Goal: Task Accomplishment & Management: Complete application form

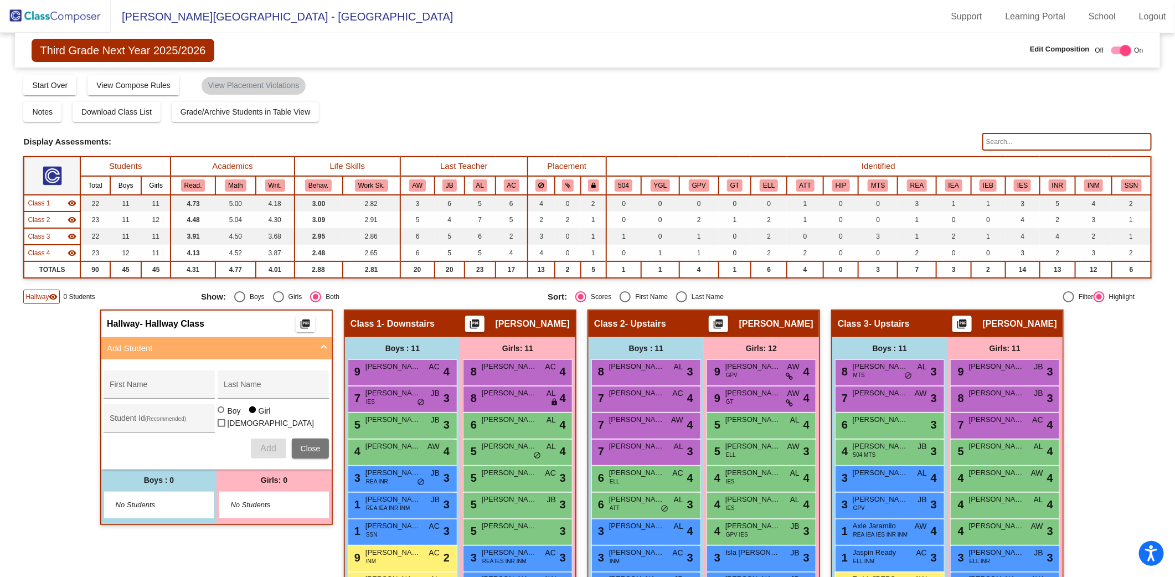
scroll to position [110, 0]
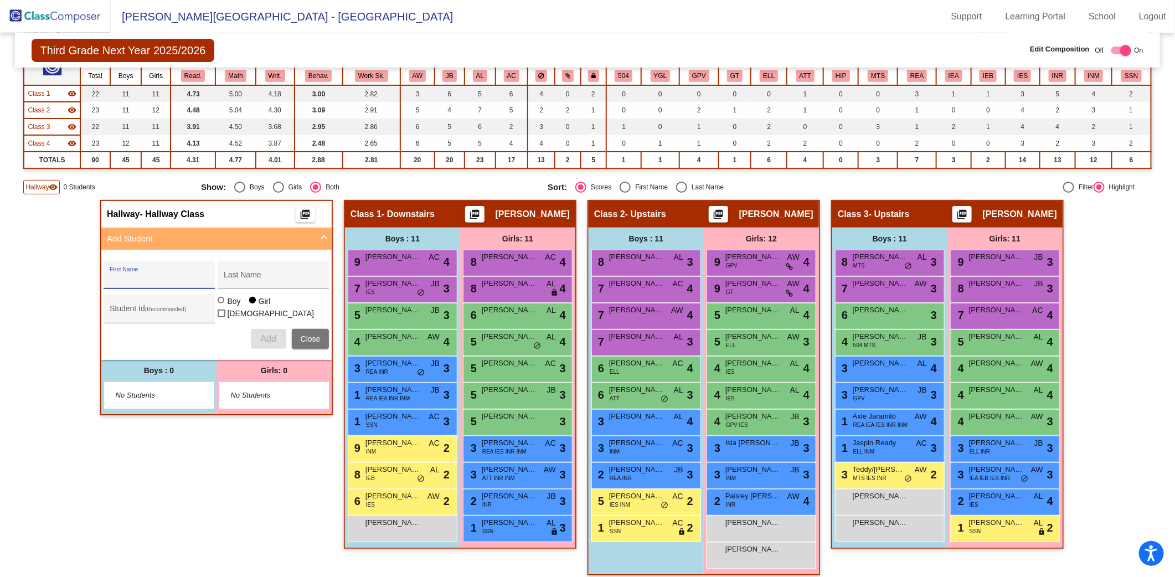
click at [131, 275] on input "First Name" at bounding box center [160, 279] width 100 height 9
type input "Lailah"
type input "Mccain"
click at [267, 334] on span "Add" at bounding box center [268, 338] width 16 height 9
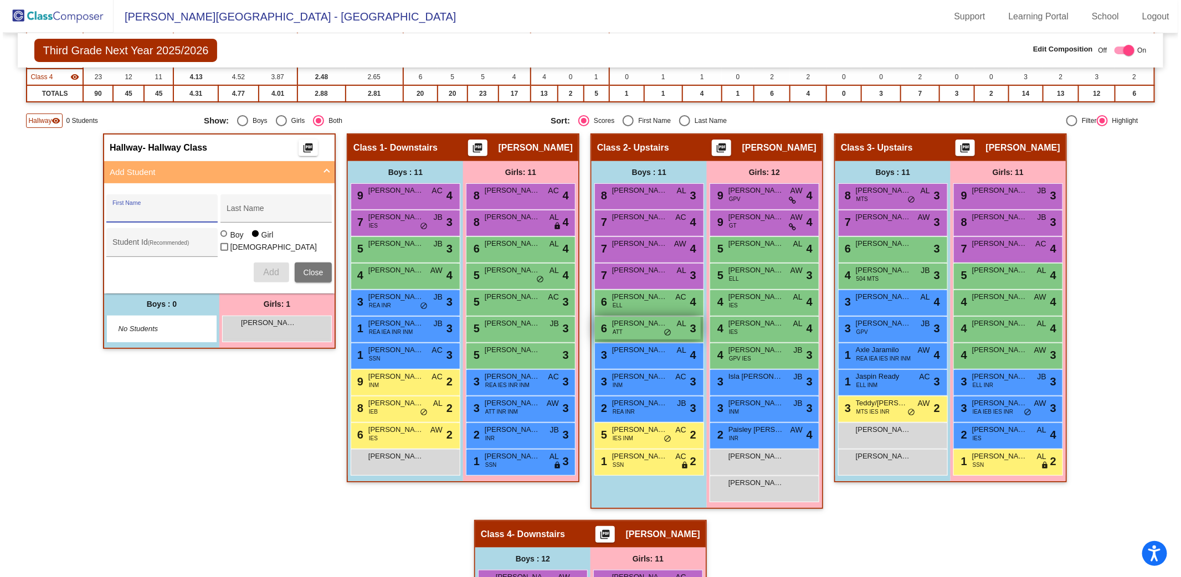
scroll to position [205, 0]
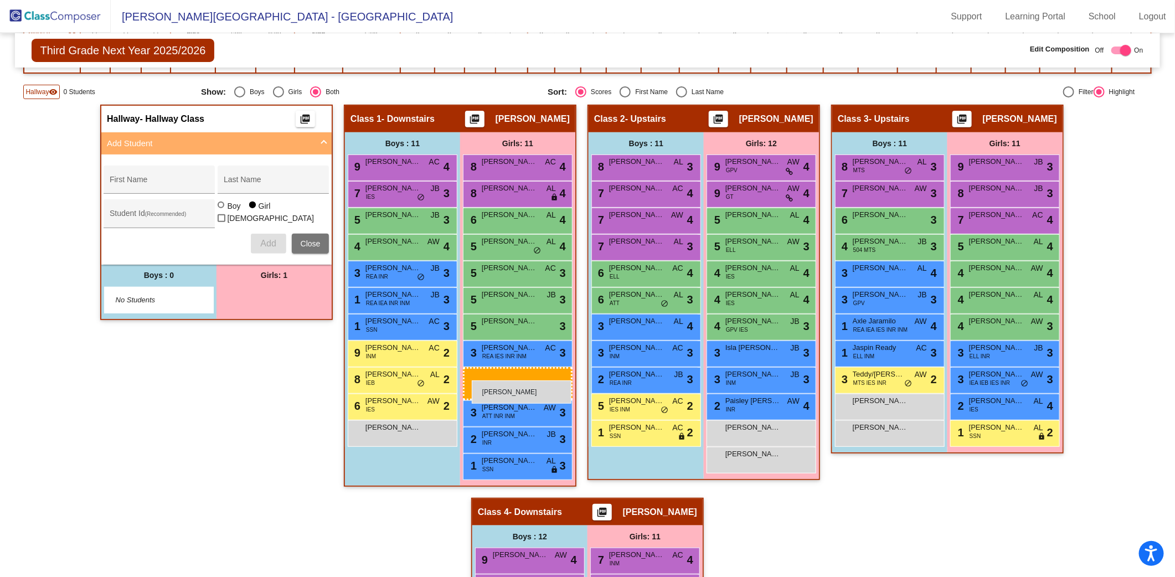
drag, startPoint x: 246, startPoint y: 290, endPoint x: 472, endPoint y: 381, distance: 243.6
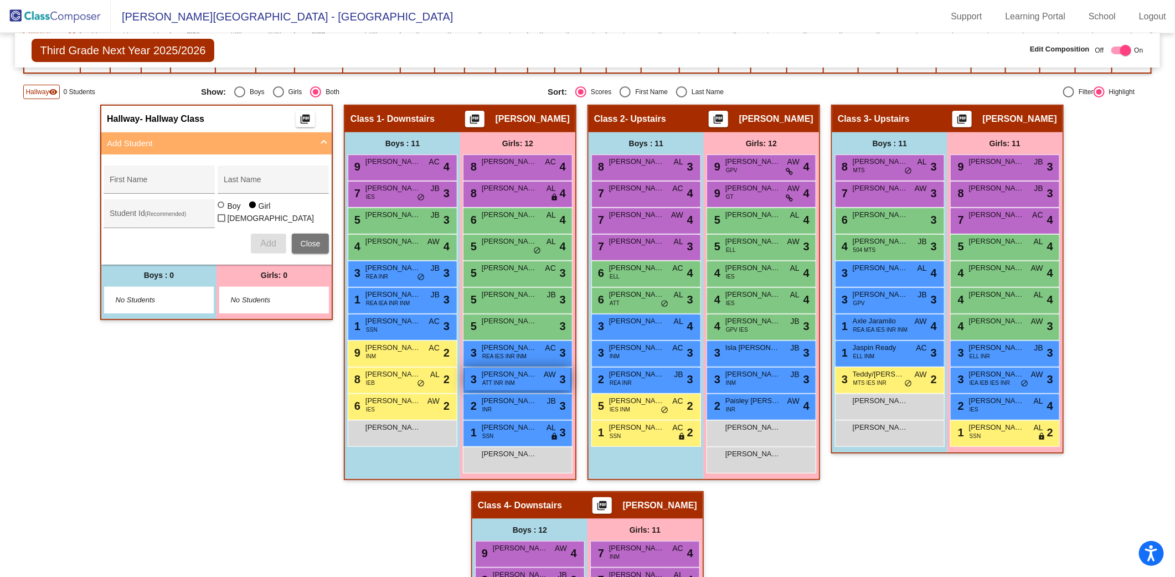
checkbox input "false"
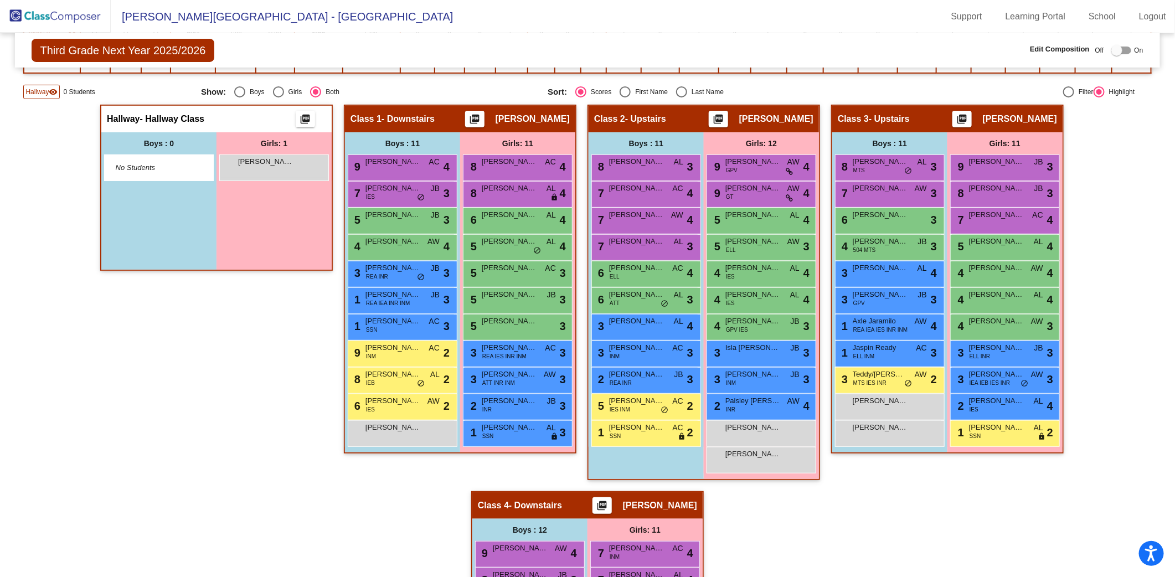
click at [265, 438] on div "Hallway - Hallway Class picture_as_pdf Add Student First Name Last Name Student…" at bounding box center [216, 298] width 233 height 387
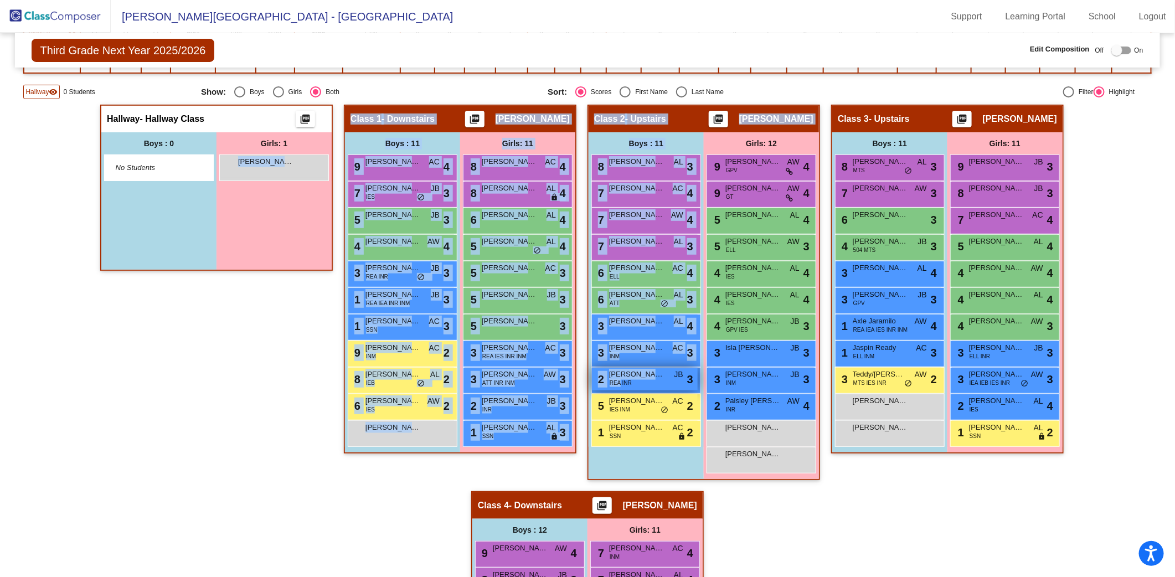
drag, startPoint x: 273, startPoint y: 171, endPoint x: 618, endPoint y: 381, distance: 404.0
click at [618, 381] on div "Hallway - Hallway Class picture_as_pdf Add Student First Name Last Name Student…" at bounding box center [587, 491] width 1128 height 773
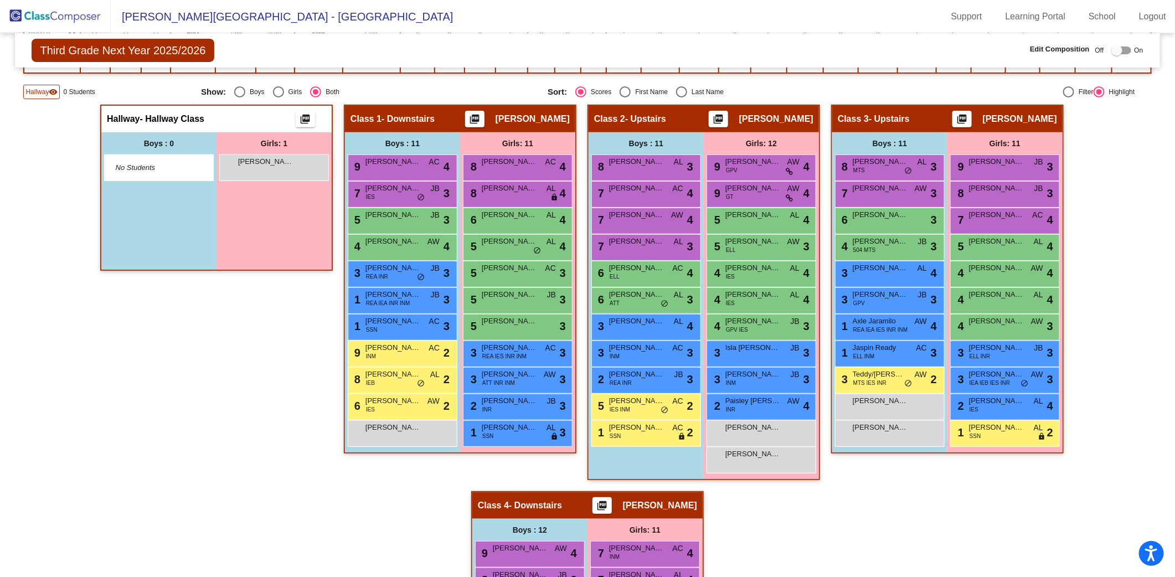
click at [66, 410] on div "Hallway - Hallway Class picture_as_pdf Add Student First Name Last Name Student…" at bounding box center [587, 491] width 1128 height 773
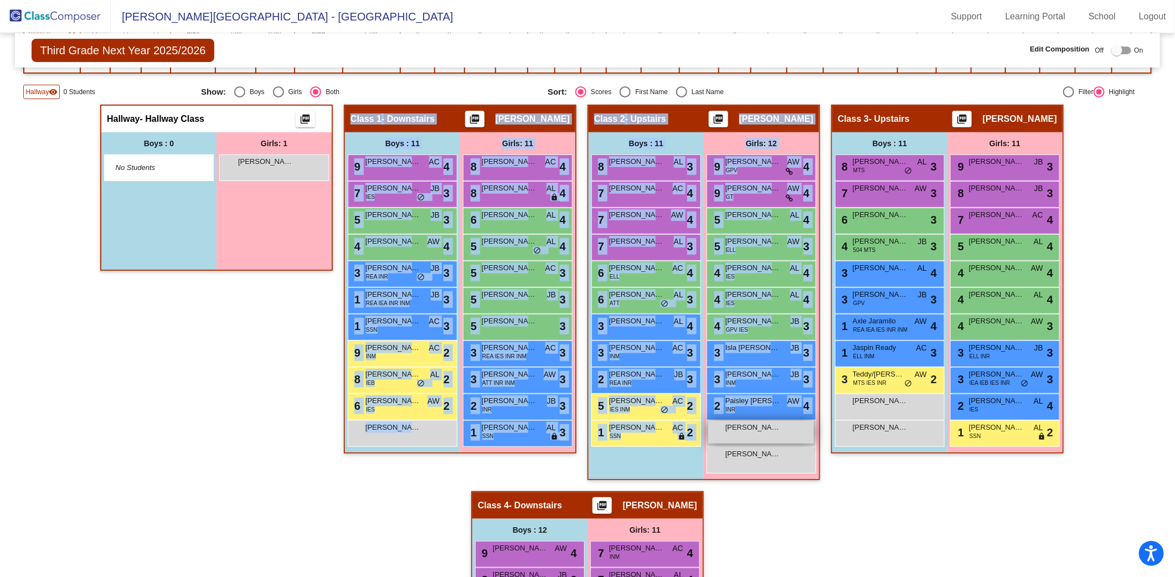
drag, startPoint x: 273, startPoint y: 163, endPoint x: 725, endPoint y: 422, distance: 521.6
click at [725, 422] on div "Hallway - Hallway Class picture_as_pdf Add Student First Name Last Name Student…" at bounding box center [587, 491] width 1128 height 773
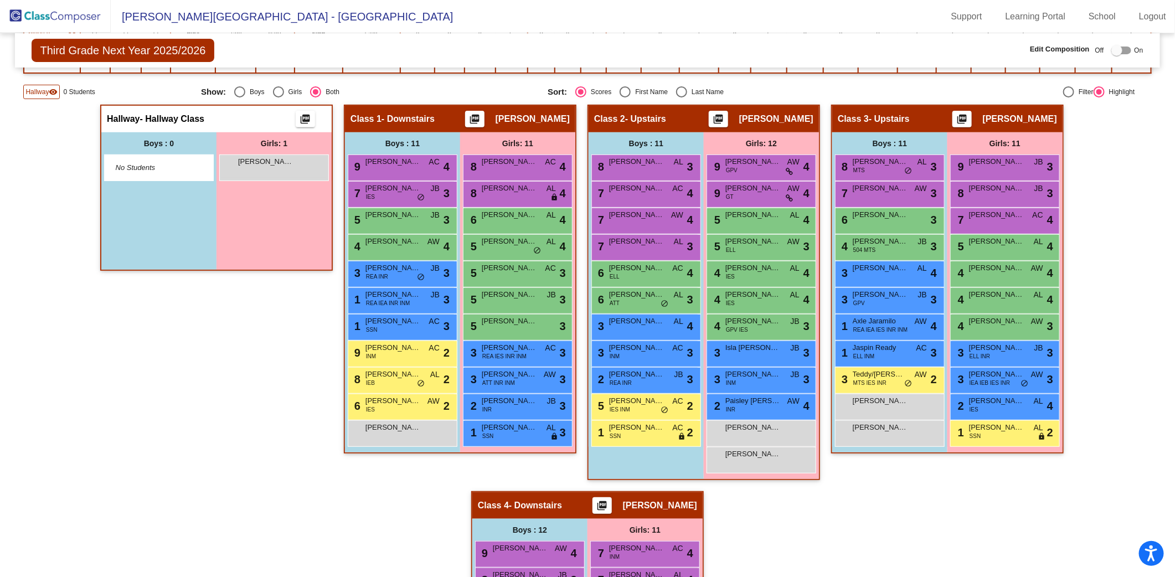
click at [225, 440] on div "Hallway - Hallway Class picture_as_pdf Add Student First Name Last Name Student…" at bounding box center [216, 298] width 233 height 387
click at [275, 149] on div "Girls: 1" at bounding box center [274, 143] width 115 height 22
click at [275, 161] on span "[PERSON_NAME]" at bounding box center [265, 161] width 55 height 11
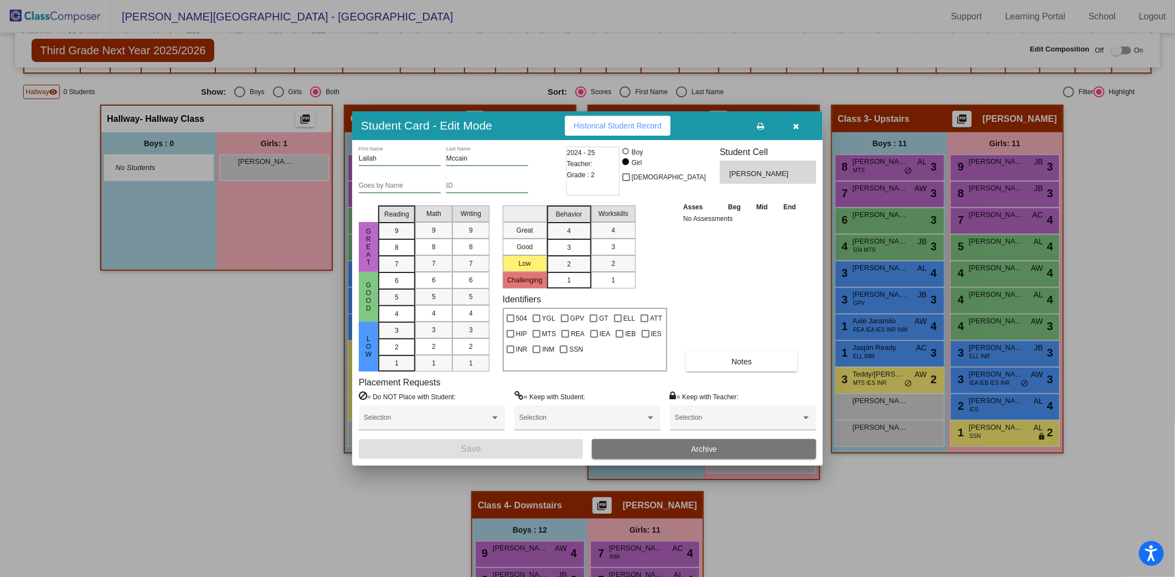
click at [799, 126] on icon "button" at bounding box center [797, 126] width 6 height 8
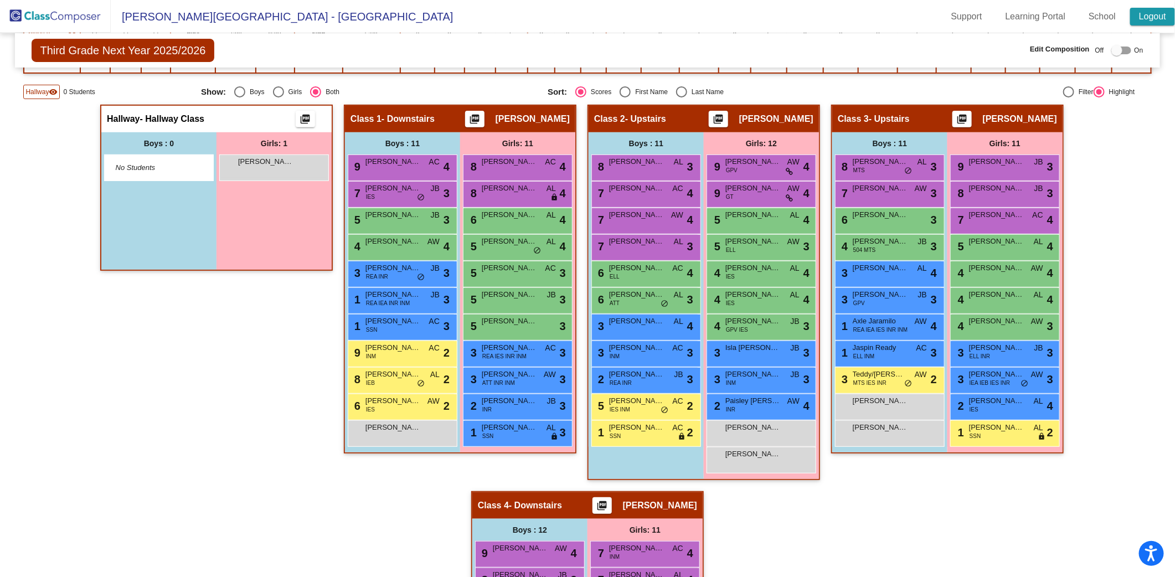
click at [1158, 18] on link "Logout" at bounding box center [1153, 17] width 45 height 18
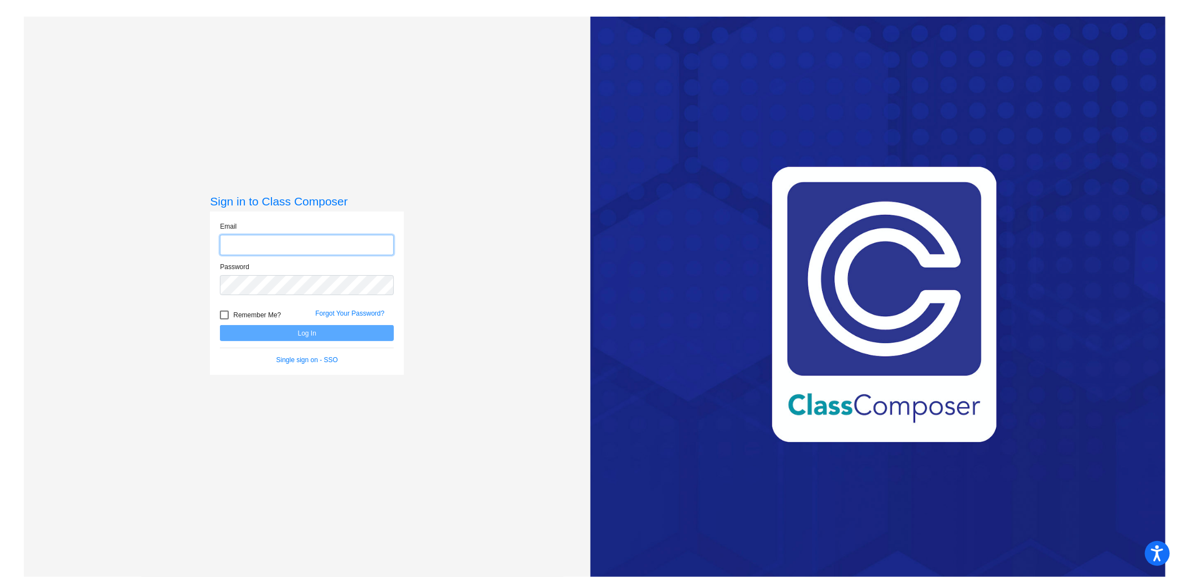
click at [269, 242] on input "email" at bounding box center [307, 245] width 174 height 20
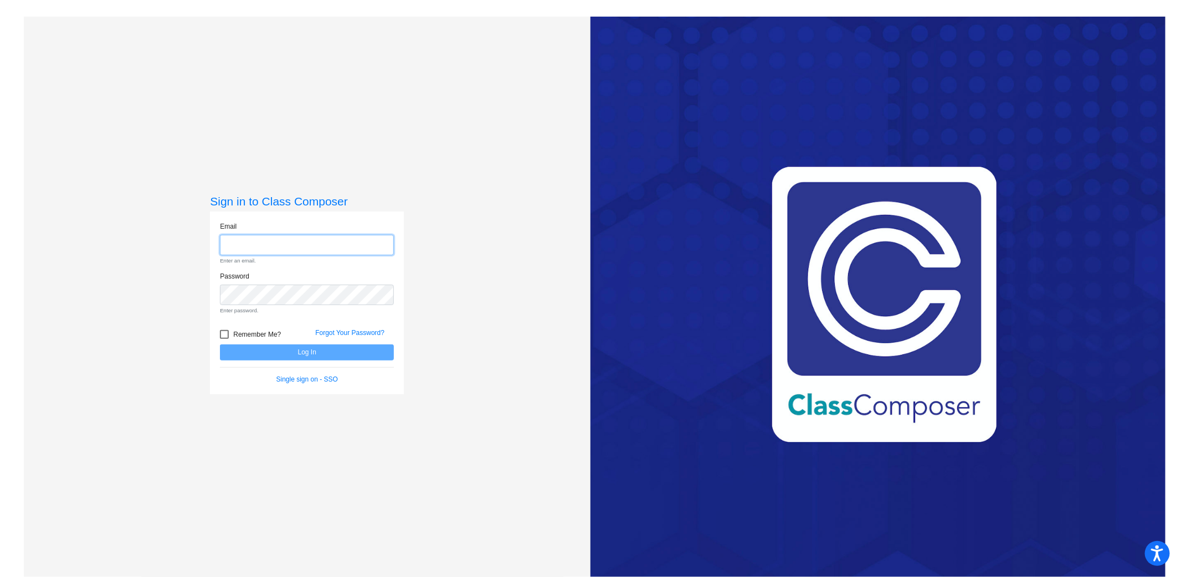
type input "[PERSON_NAME][EMAIL_ADDRESS][PERSON_NAME][DOMAIN_NAME]"
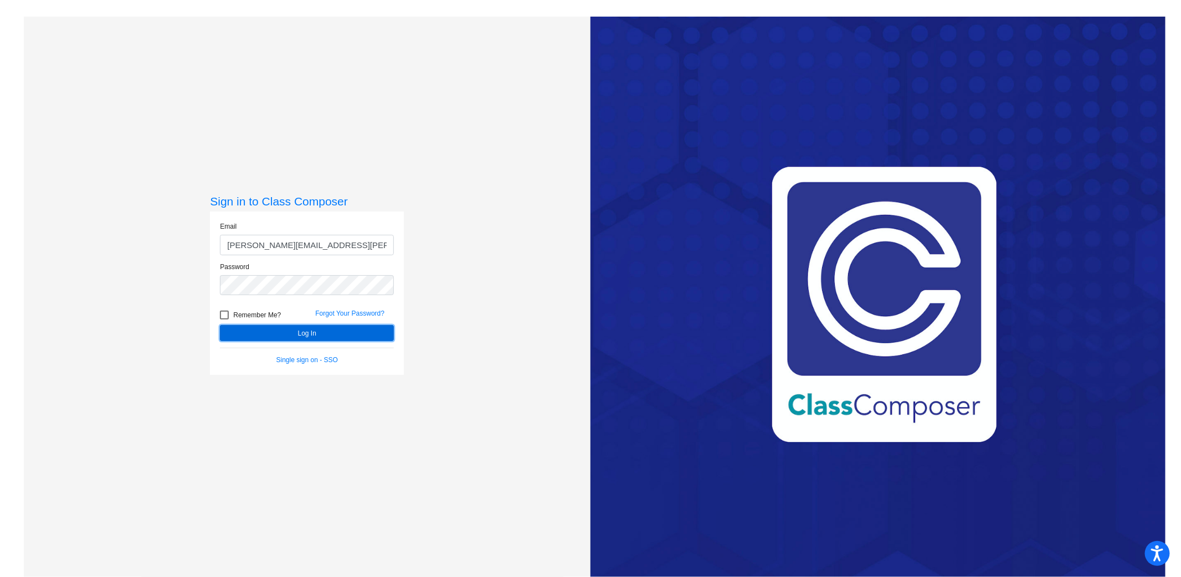
click at [329, 333] on button "Log In" at bounding box center [307, 333] width 174 height 16
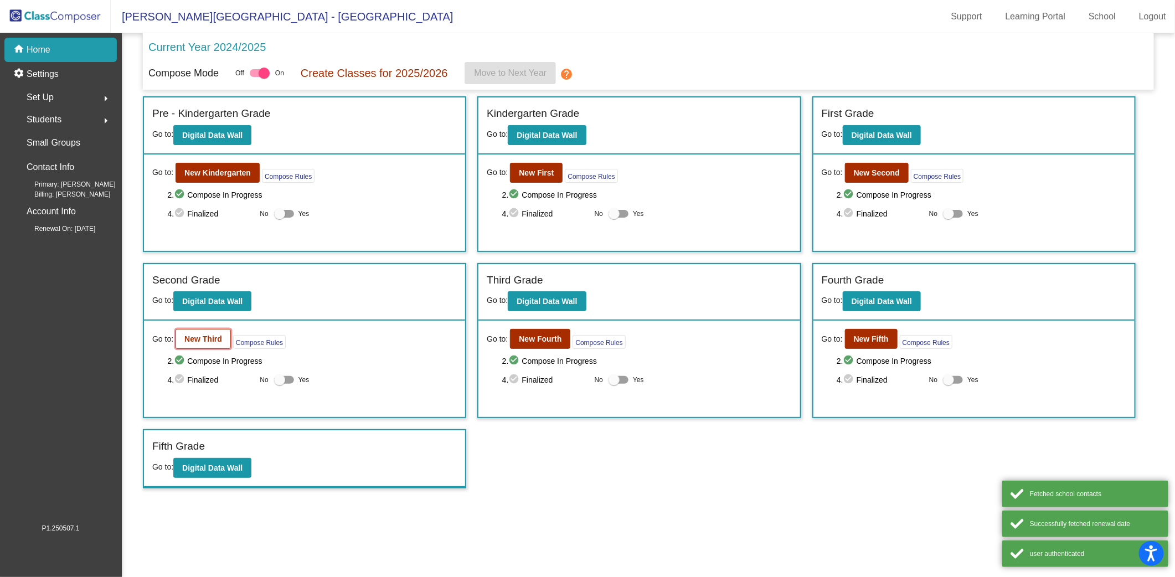
click at [204, 341] on b "New Third" at bounding box center [203, 339] width 38 height 9
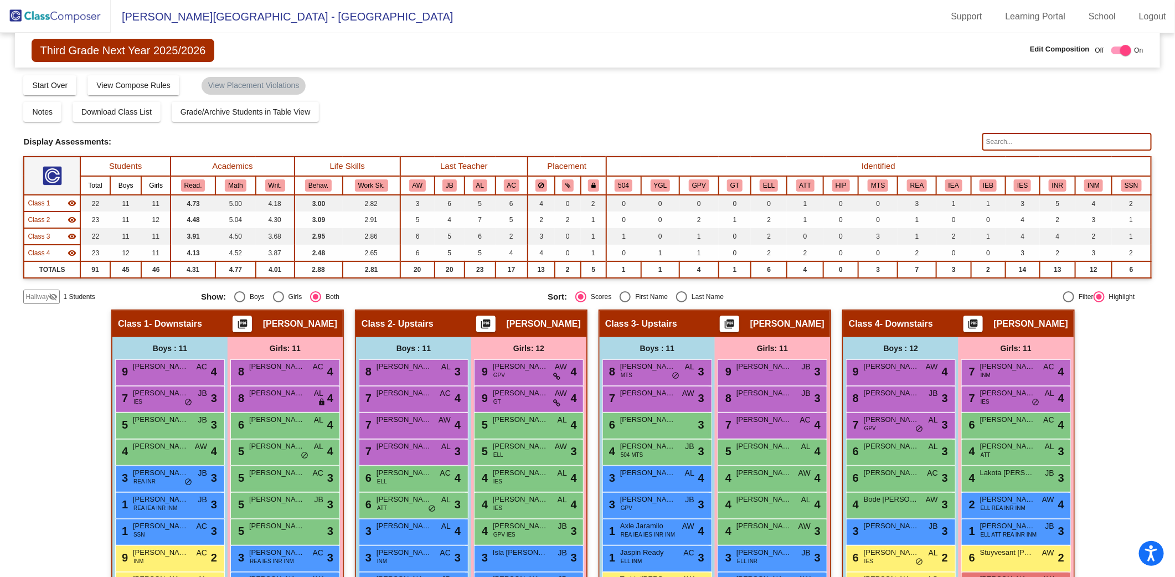
click at [40, 297] on span "Hallway" at bounding box center [36, 297] width 23 height 10
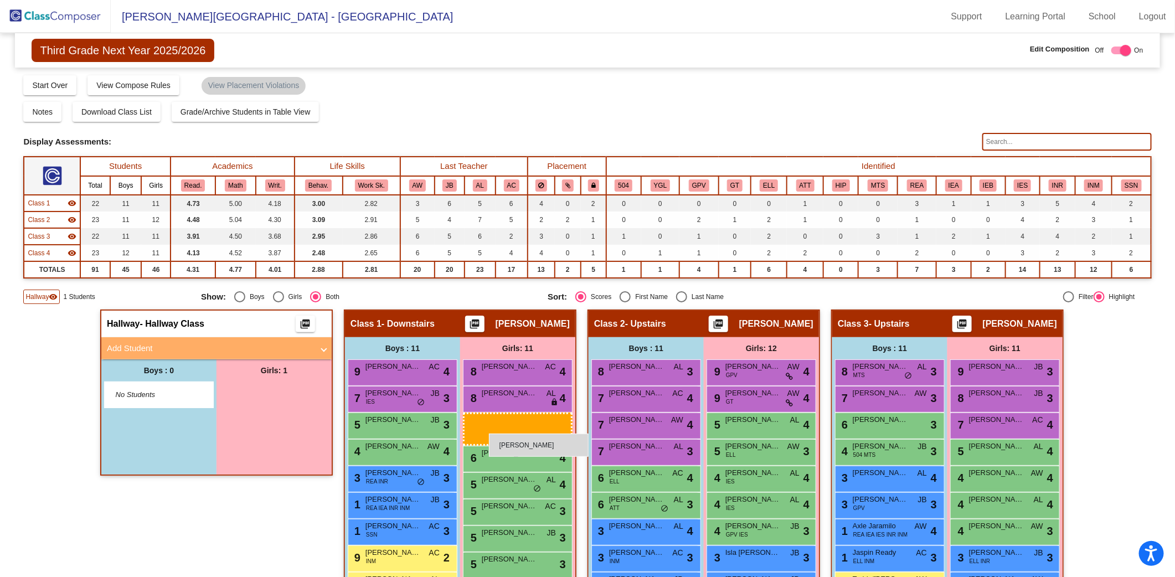
drag, startPoint x: 256, startPoint y: 392, endPoint x: 489, endPoint y: 434, distance: 237.0
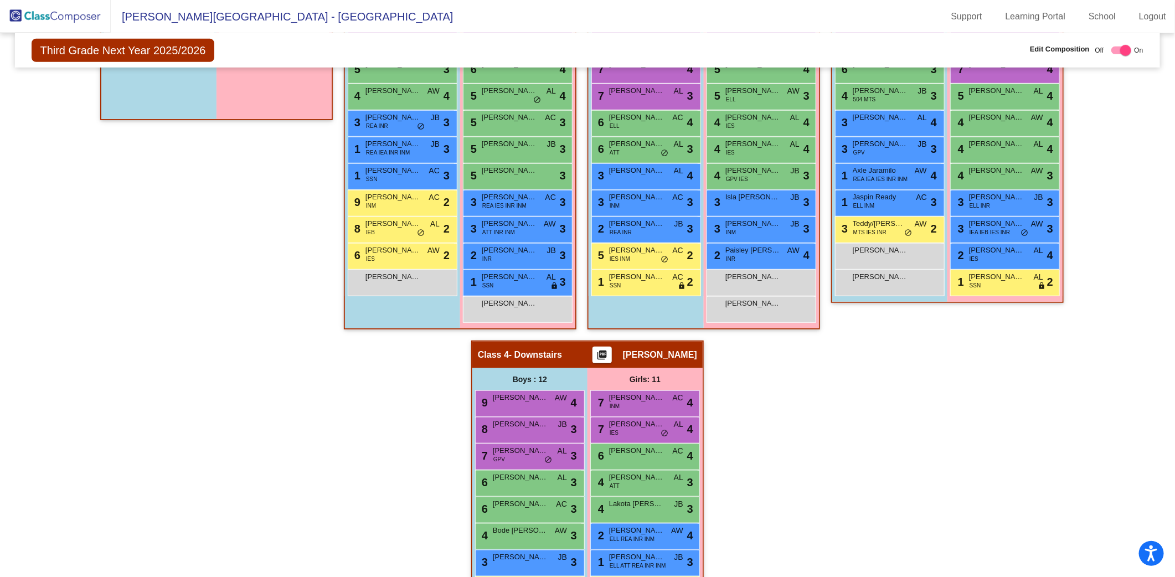
scroll to position [95, 0]
